Goal: Check status: Check status

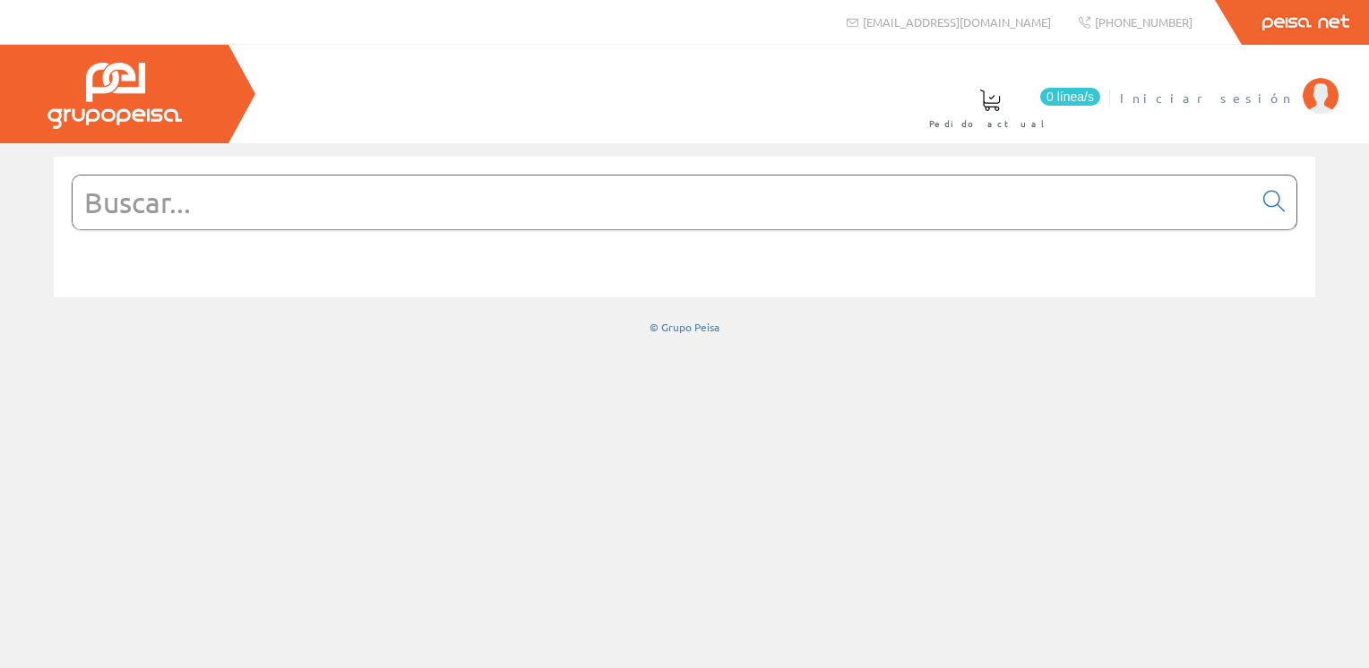
click at [1251, 95] on span "Iniciar sesión" at bounding box center [1207, 98] width 174 height 18
click at [1257, 95] on span "[PERSON_NAME]" at bounding box center [1211, 98] width 164 height 18
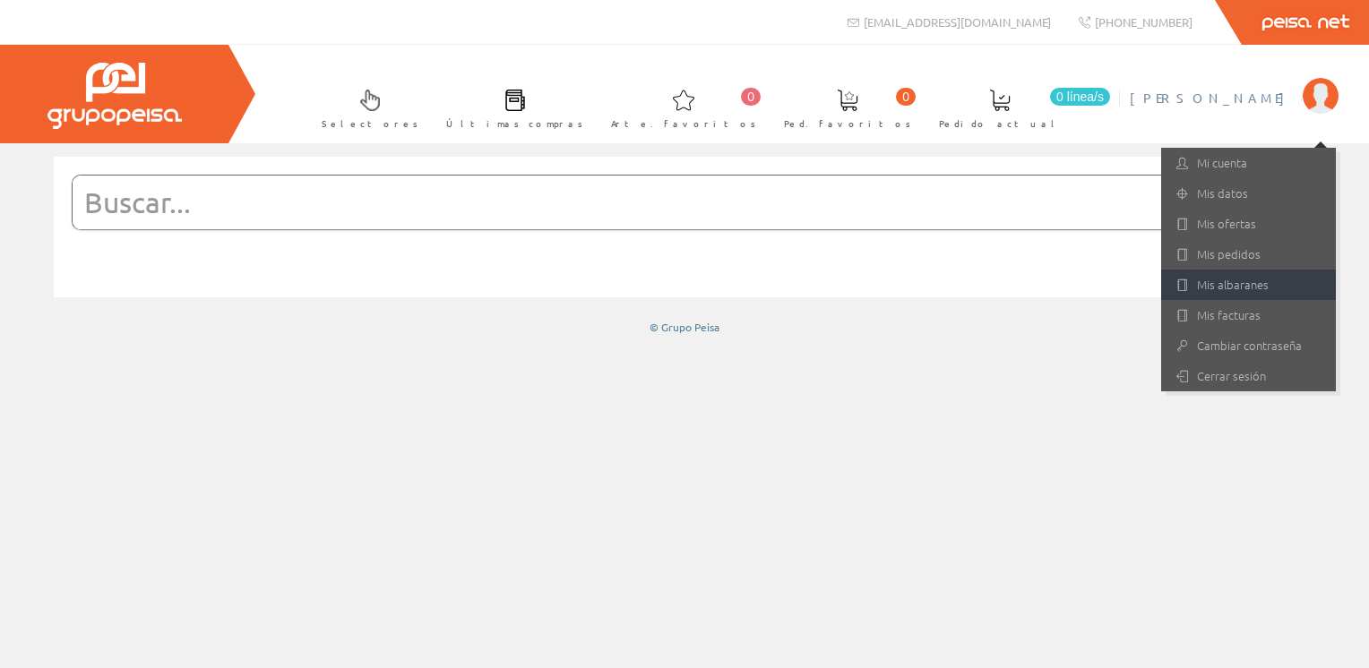
click at [1247, 287] on font "Mis albaranes" at bounding box center [1233, 284] width 72 height 17
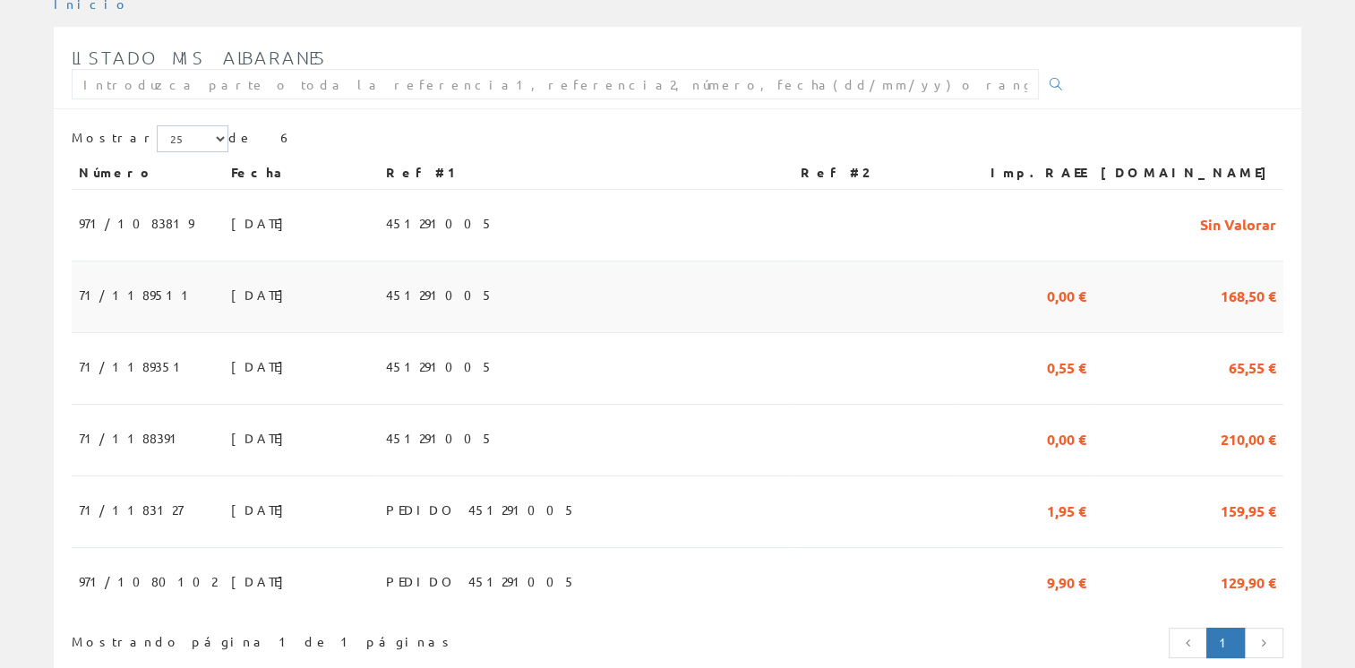
scroll to position [269, 0]
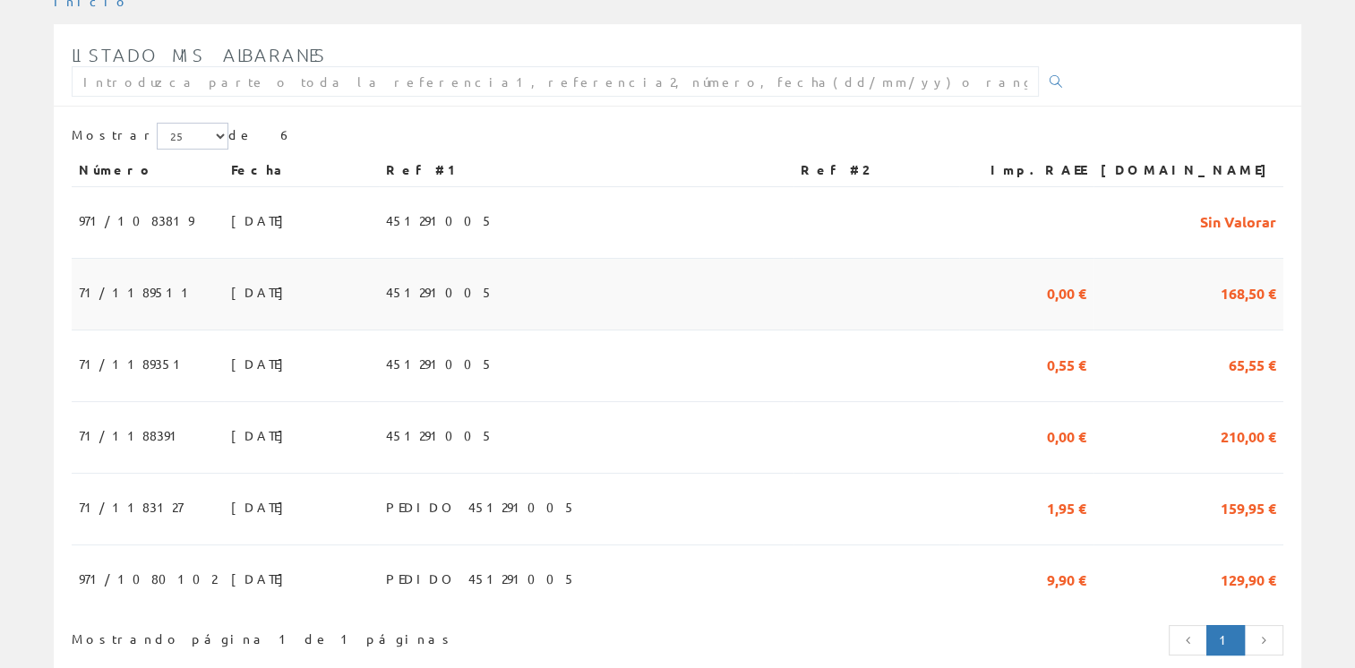
click at [849, 281] on td at bounding box center [877, 295] width 166 height 72
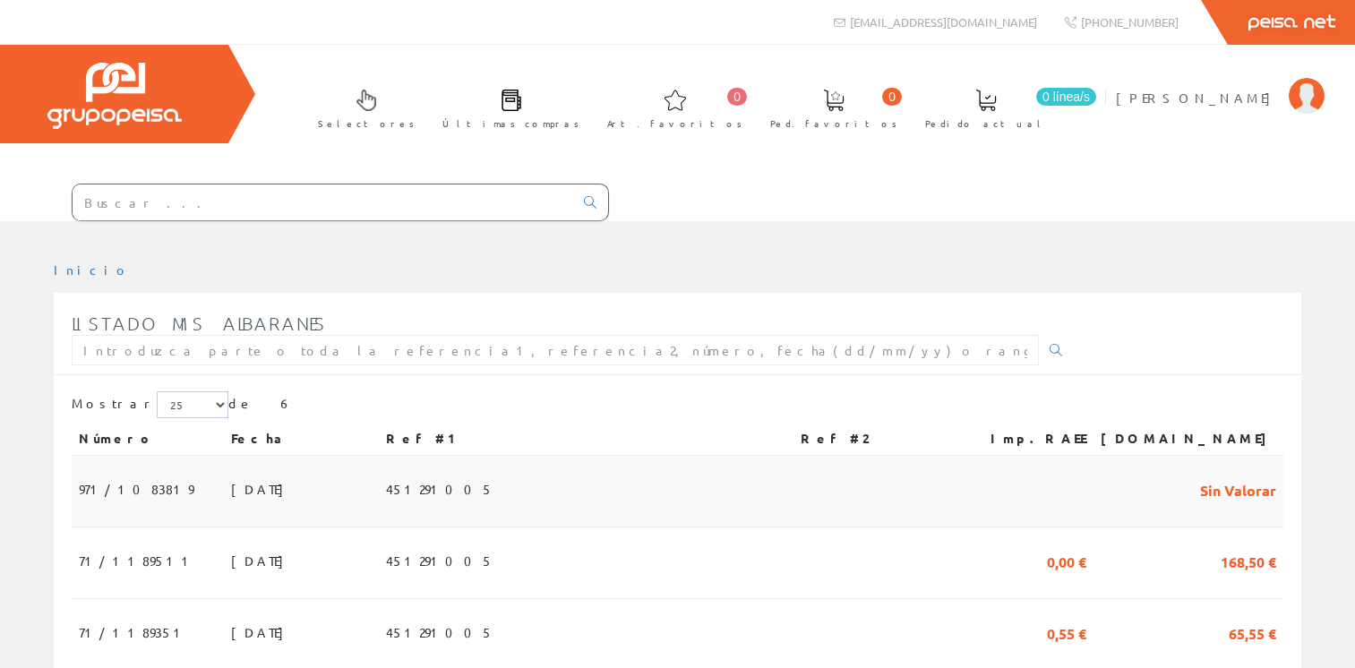
scroll to position [269, 0]
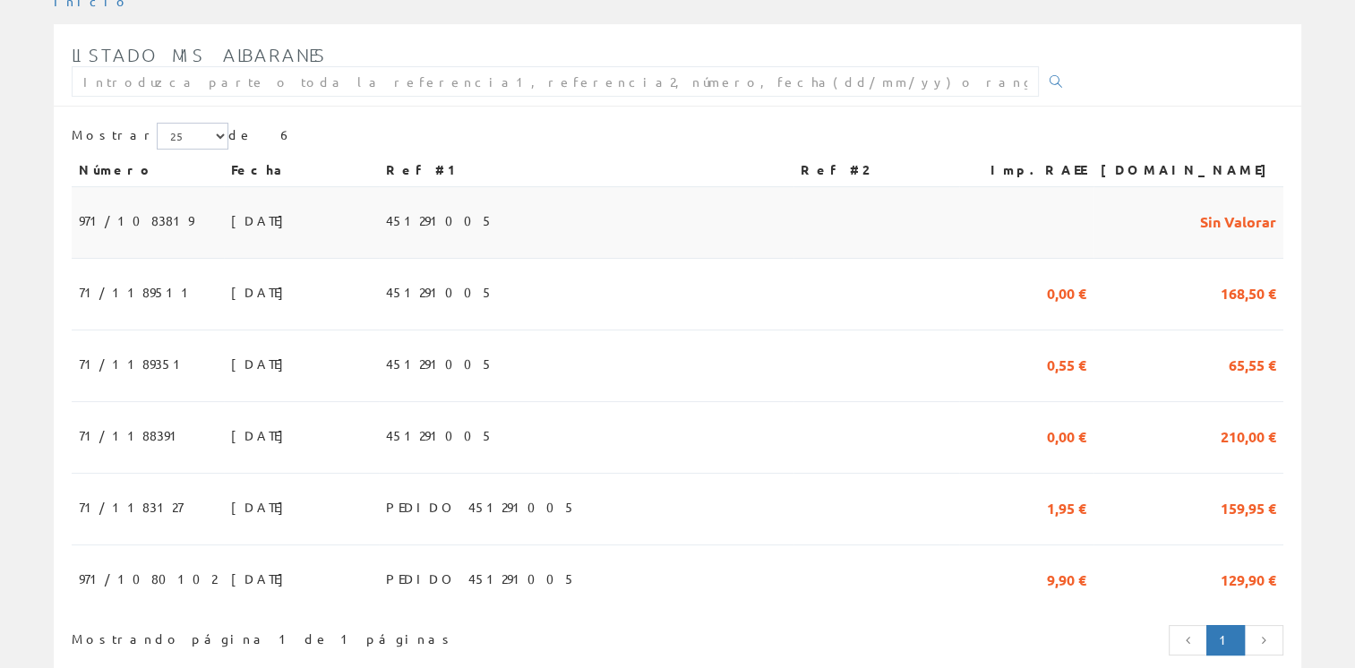
click at [730, 213] on td "451291005" at bounding box center [586, 223] width 415 height 72
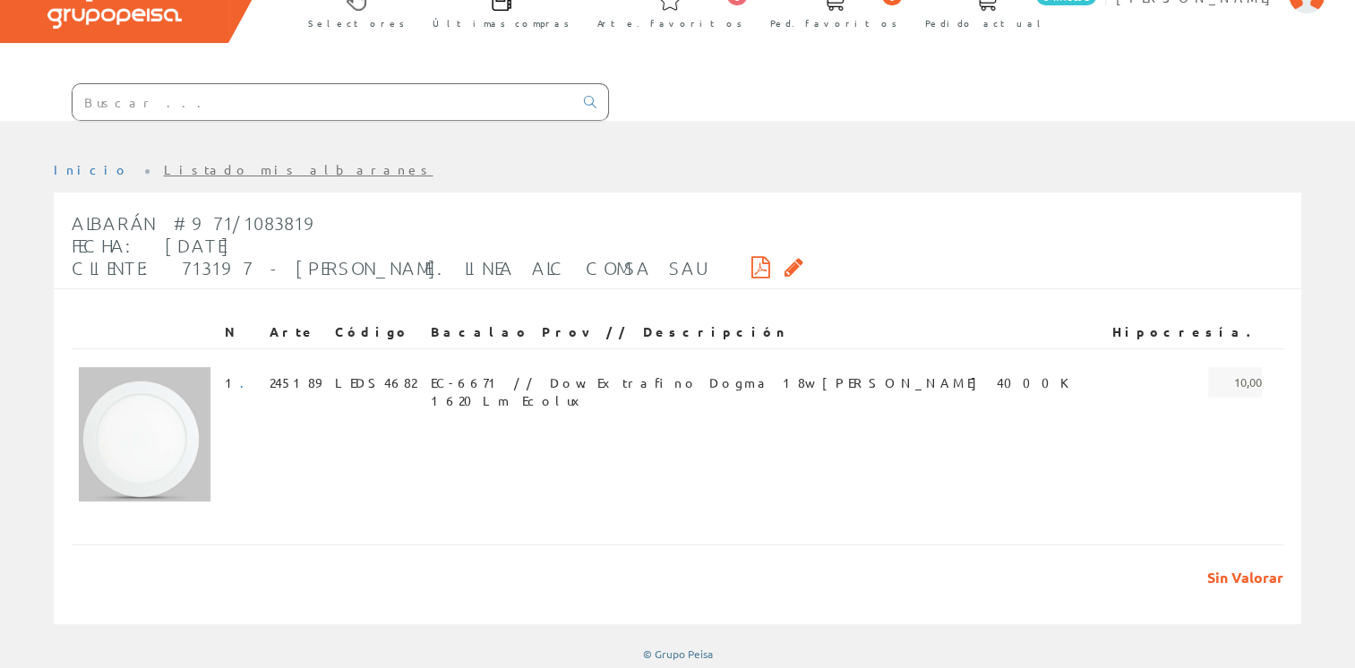
scroll to position [100, 0]
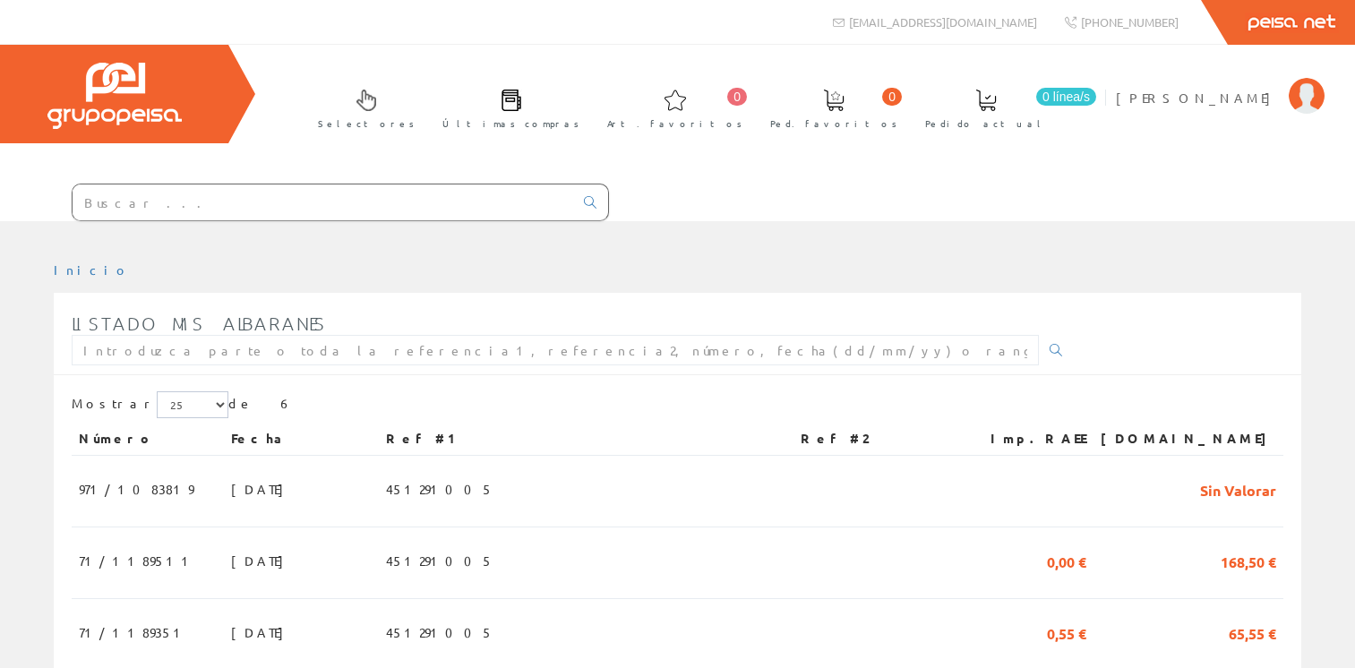
scroll to position [269, 0]
